Goal: Complete application form

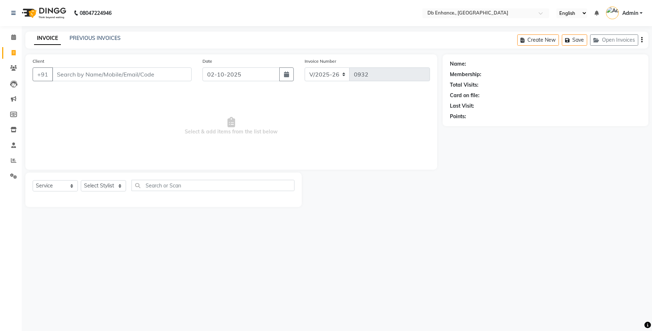
select select "4474"
select select "service"
click at [103, 82] on div "Client +91" at bounding box center [112, 72] width 170 height 30
click at [106, 74] on input "Client" at bounding box center [121, 74] width 139 height 14
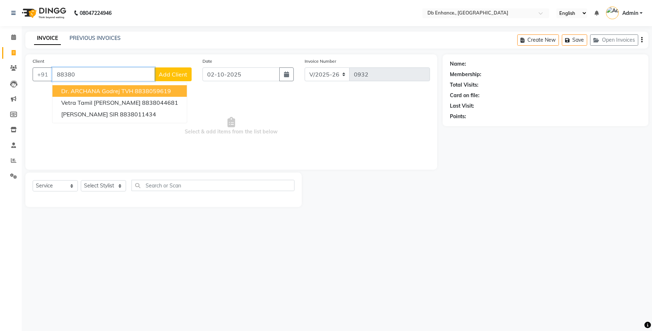
click at [146, 89] on ngb-highlight "8838059619" at bounding box center [153, 90] width 36 height 7
type input "8838059619"
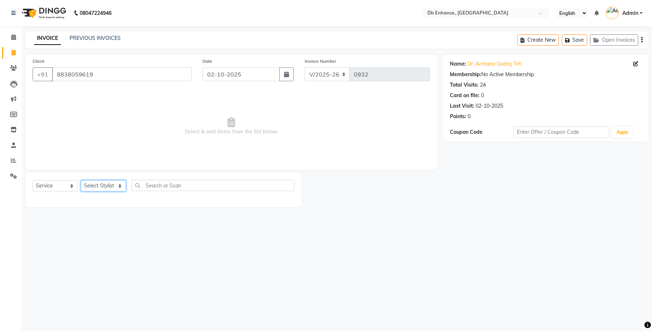
click at [110, 189] on select "Select Stylist [PERSON_NAME] [PERSON_NAME] [PERSON_NAME] [GEOGRAPHIC_DATA][PERS…" at bounding box center [103, 185] width 45 height 11
select select "61814"
click at [81, 180] on select "Select Stylist [PERSON_NAME] [PERSON_NAME] [PERSON_NAME] [GEOGRAPHIC_DATA][PERS…" at bounding box center [103, 185] width 45 height 11
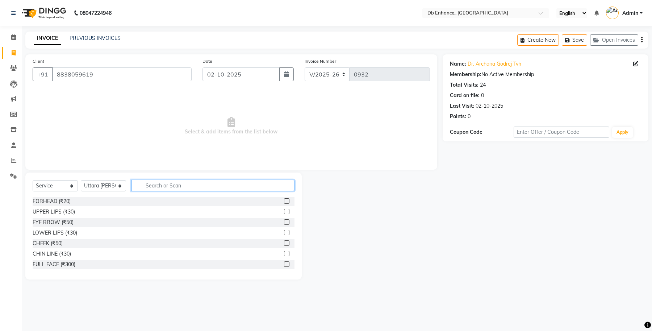
click at [189, 183] on input "text" at bounding box center [212, 185] width 163 height 11
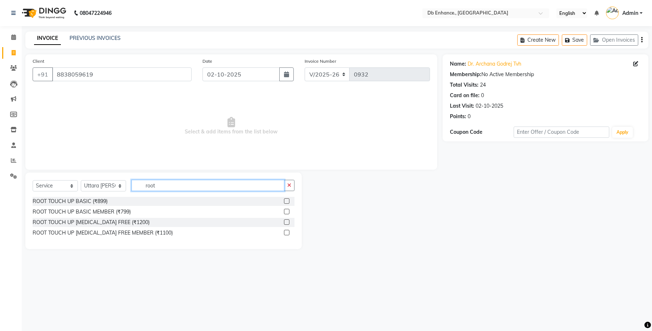
type input "root"
click at [287, 221] on label at bounding box center [286, 221] width 5 height 5
click at [287, 221] on input "checkbox" at bounding box center [286, 222] width 5 height 5
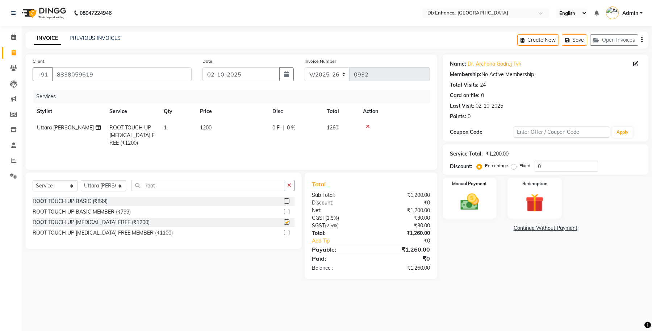
checkbox input "false"
click at [186, 186] on input "root" at bounding box center [207, 185] width 153 height 11
type input "r"
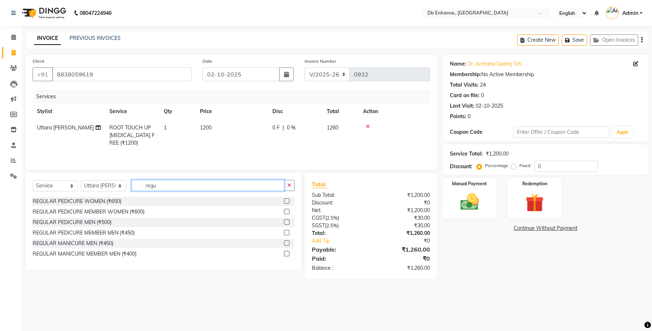
type input "regu"
click at [287, 201] on label at bounding box center [286, 200] width 5 height 5
click at [287, 201] on input "checkbox" at bounding box center [286, 201] width 5 height 5
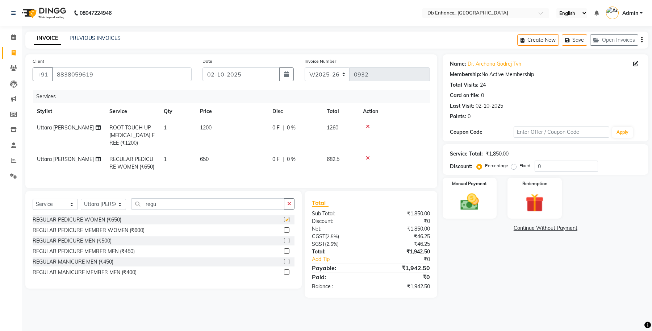
checkbox input "false"
click at [187, 209] on input "regu" at bounding box center [207, 203] width 153 height 11
type input "r"
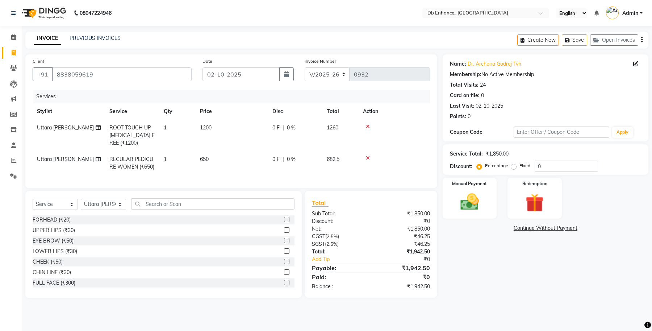
click at [284, 243] on label at bounding box center [286, 240] width 5 height 5
click at [284, 243] on input "checkbox" at bounding box center [286, 240] width 5 height 5
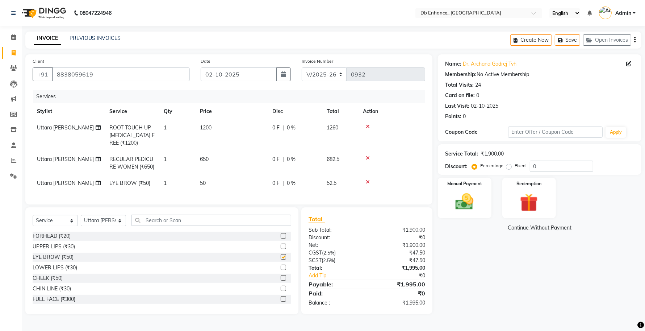
scroll to position [0, 0]
checkbox input "false"
click at [185, 226] on input "text" at bounding box center [211, 219] width 160 height 11
click at [120, 226] on select "Select Stylist [PERSON_NAME] [PERSON_NAME] [PERSON_NAME] [GEOGRAPHIC_DATA][PERS…" at bounding box center [103, 220] width 45 height 11
select select "67593"
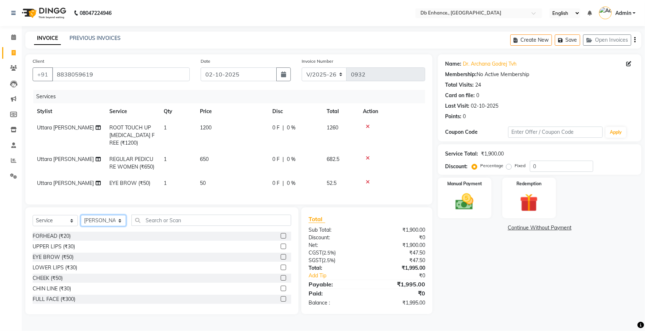
click at [81, 221] on select "Select Stylist [PERSON_NAME] [PERSON_NAME] [PERSON_NAME] [GEOGRAPHIC_DATA][PERS…" at bounding box center [103, 220] width 45 height 11
click at [170, 223] on input "text" at bounding box center [211, 219] width 160 height 11
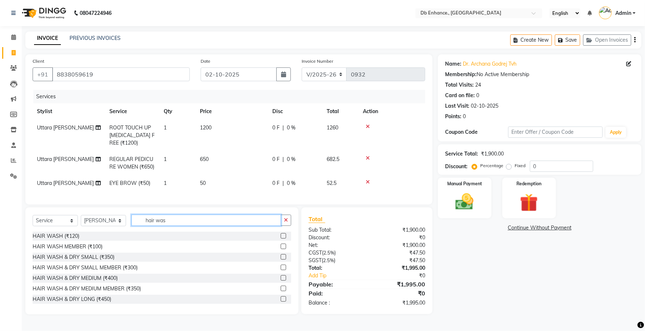
type input "hair was"
click at [281, 280] on label at bounding box center [283, 277] width 5 height 5
click at [281, 280] on input "checkbox" at bounding box center [283, 278] width 5 height 5
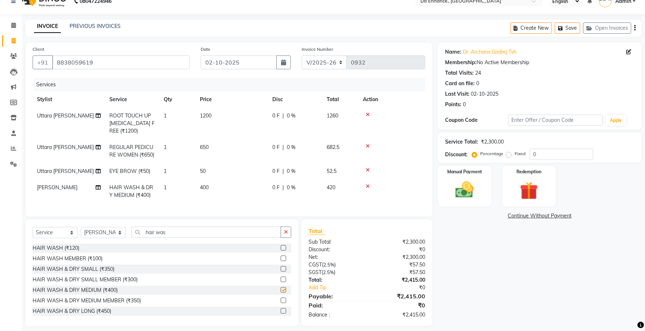
checkbox input "false"
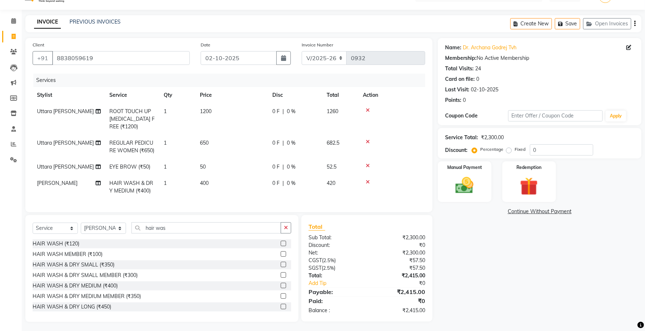
scroll to position [24, 0]
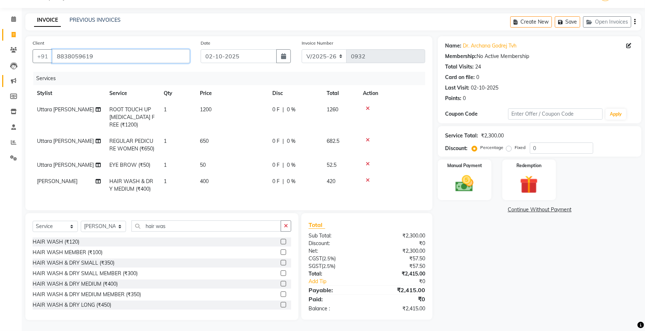
drag, startPoint x: 99, startPoint y: 49, endPoint x: 17, endPoint y: 71, distance: 84.4
click at [29, 61] on div "Client [PHONE_NUMBER]" at bounding box center [111, 54] width 168 height 30
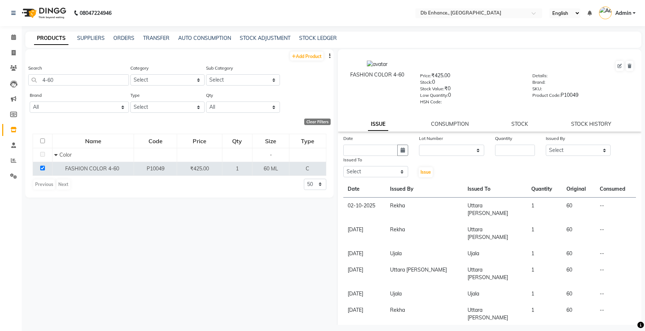
select select
